Goal: Task Accomplishment & Management: Manage account settings

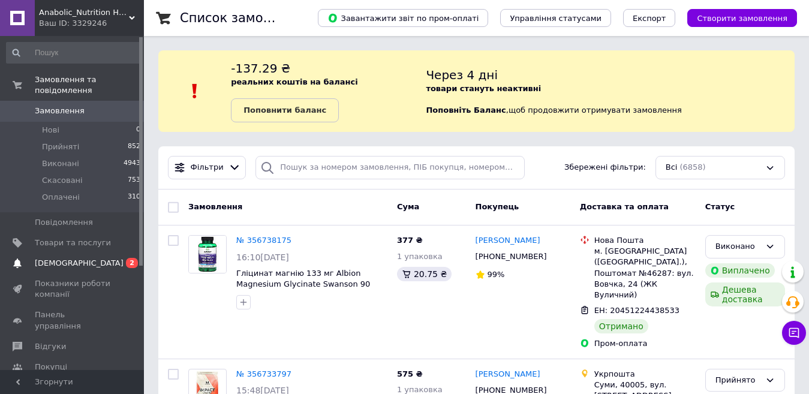
click at [130, 258] on span "2" at bounding box center [132, 263] width 12 height 10
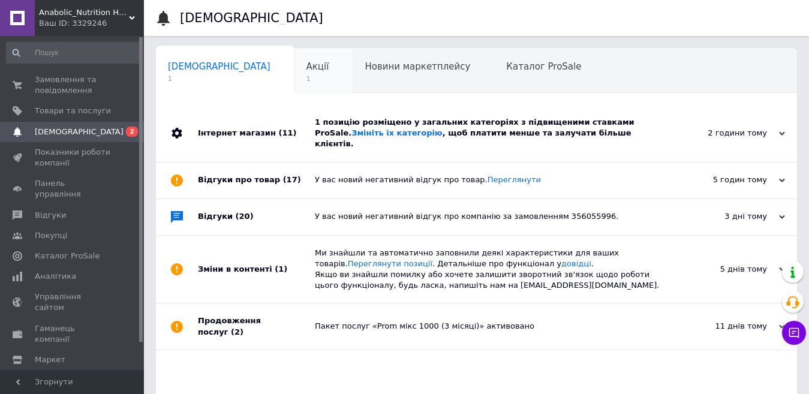
click at [306, 82] on span "1" at bounding box center [317, 78] width 23 height 9
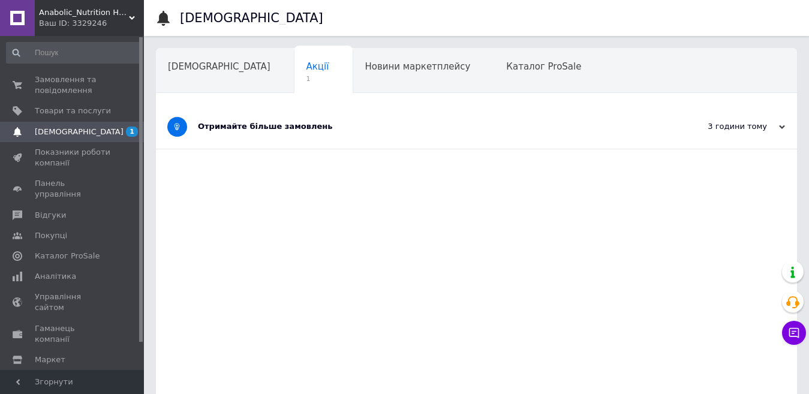
click at [248, 124] on div "Отримайте більше замовлень" at bounding box center [431, 126] width 467 height 11
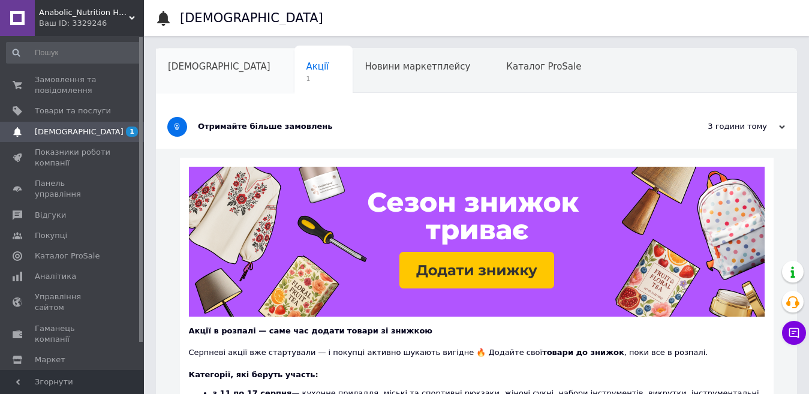
click at [215, 70] on span "[DEMOGRAPHIC_DATA]" at bounding box center [219, 66] width 103 height 11
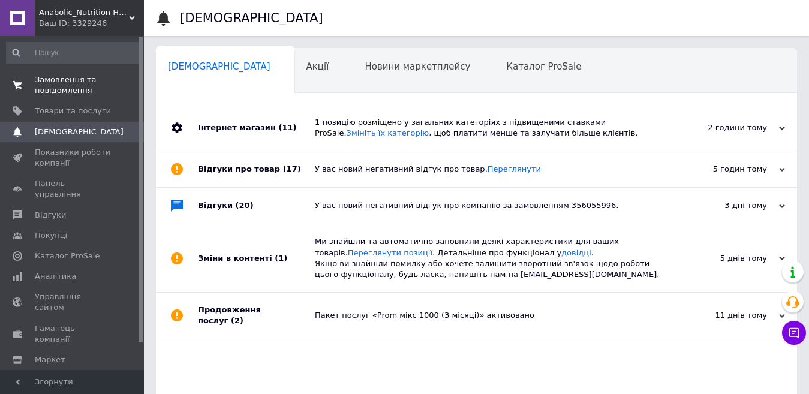
click at [78, 80] on span "Замовлення та повідомлення" at bounding box center [73, 85] width 76 height 22
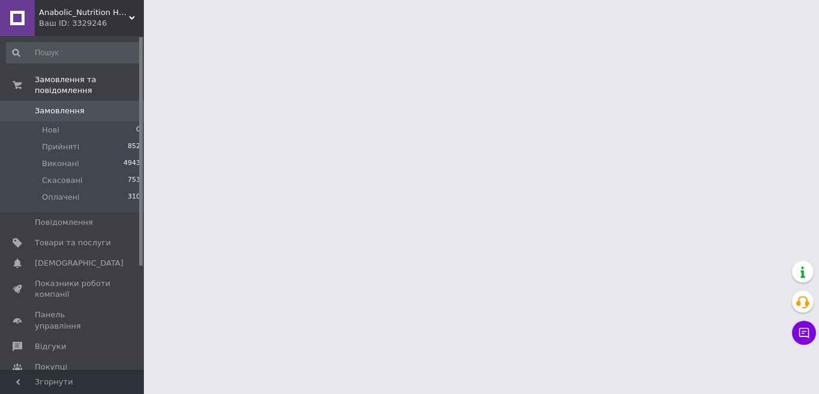
click at [142, 237] on div at bounding box center [141, 151] width 4 height 228
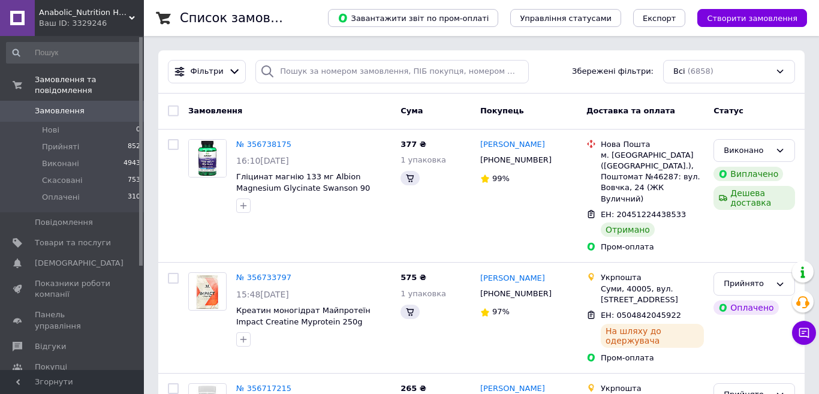
drag, startPoint x: 142, startPoint y: 227, endPoint x: 102, endPoint y: 335, distance: 115.0
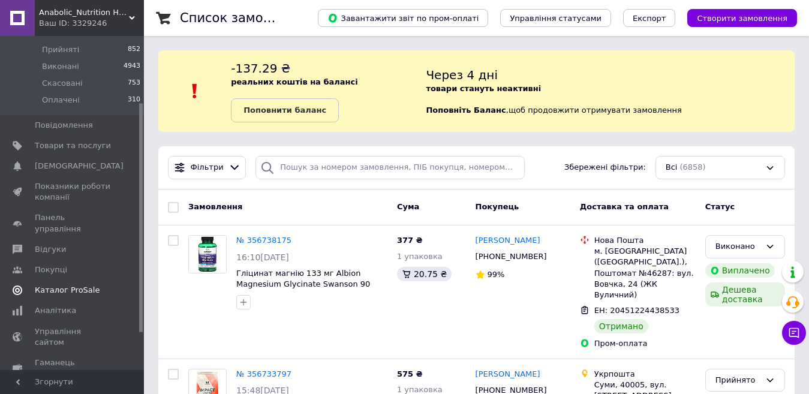
click at [53, 285] on span "Каталог ProSale" at bounding box center [67, 290] width 65 height 11
